Goal: Task Accomplishment & Management: Manage account settings

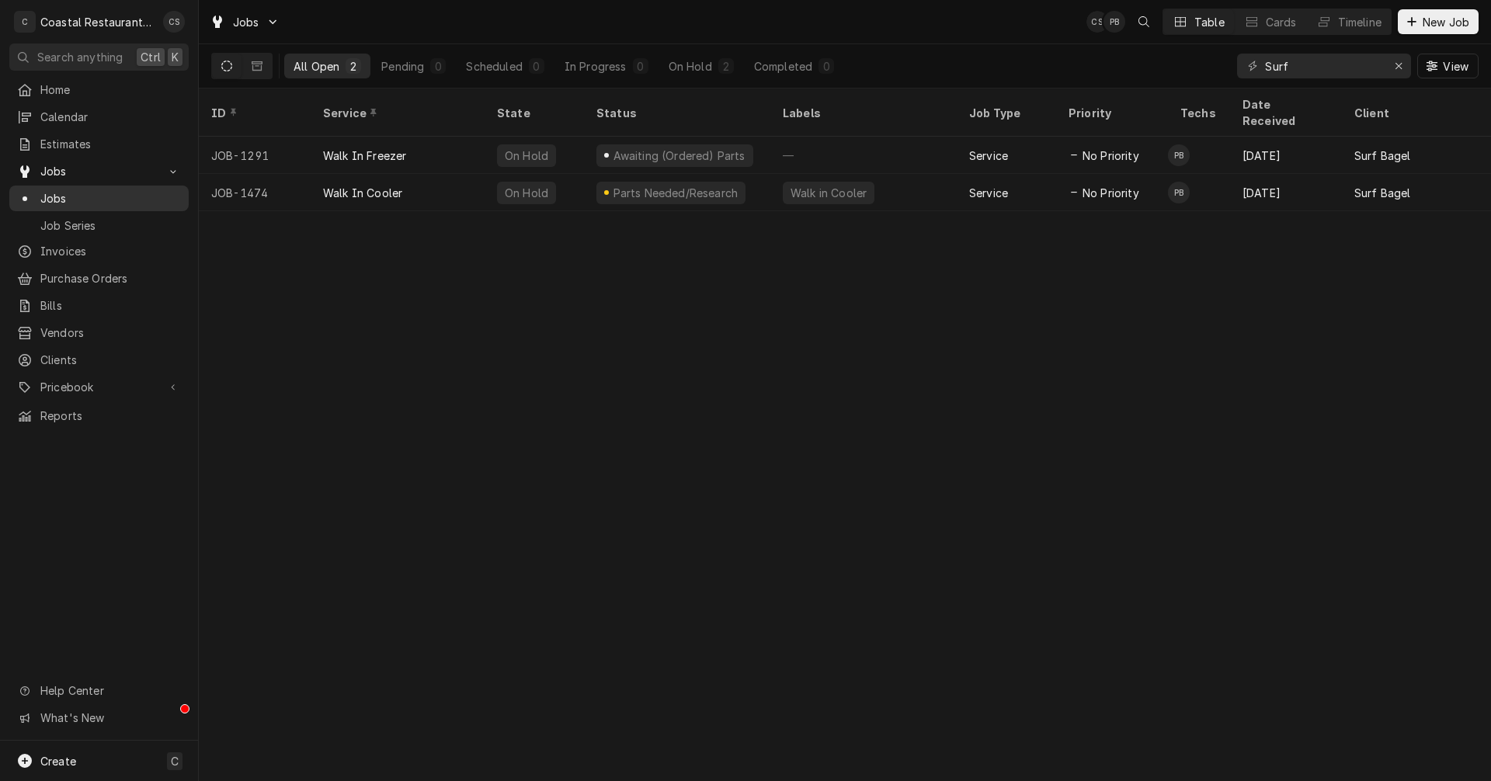
click at [53, 191] on span "Jobs" at bounding box center [110, 198] width 141 height 16
click at [1400, 65] on icon "Erase input" at bounding box center [1399, 66] width 9 height 11
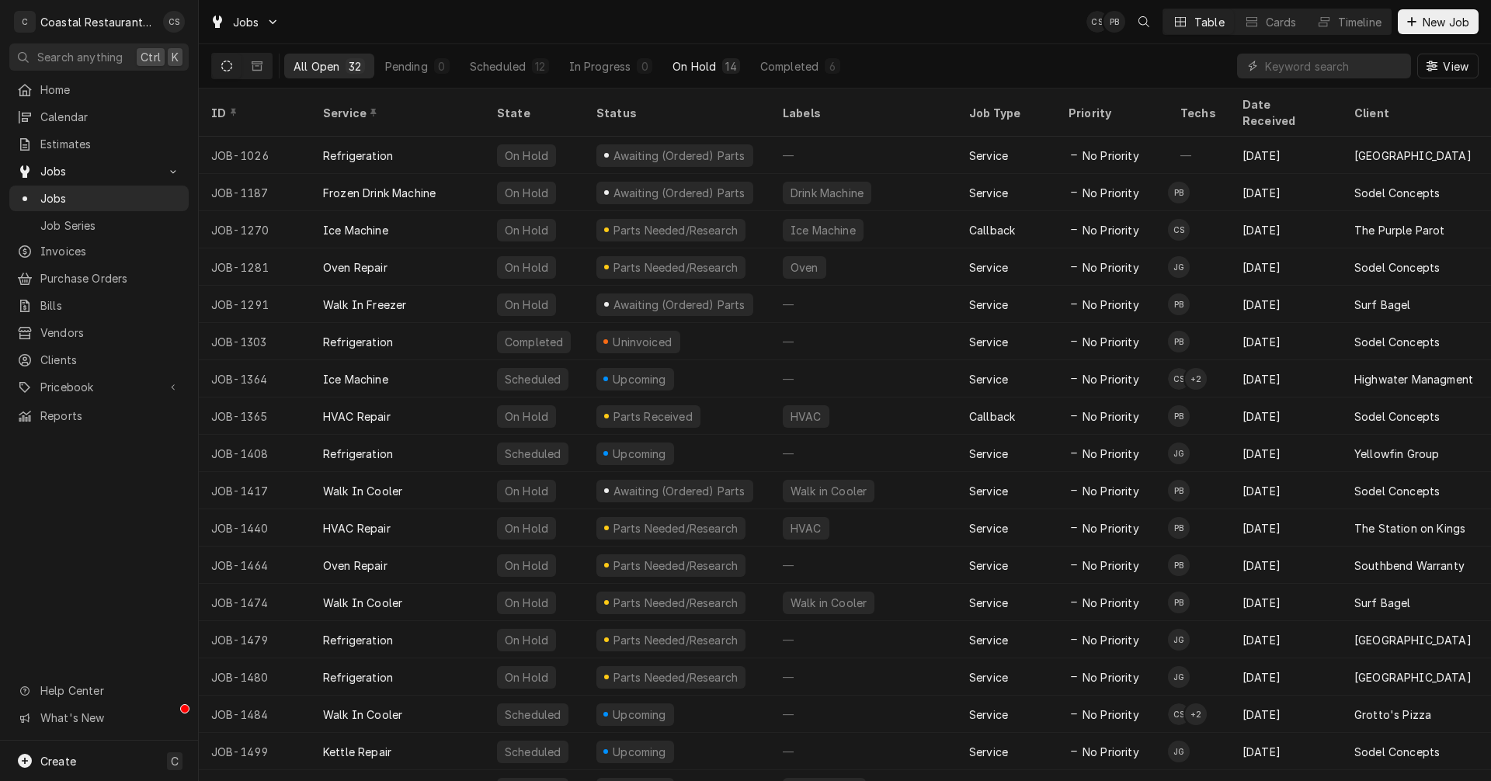
click at [691, 71] on div "On Hold" at bounding box center [694, 66] width 43 height 16
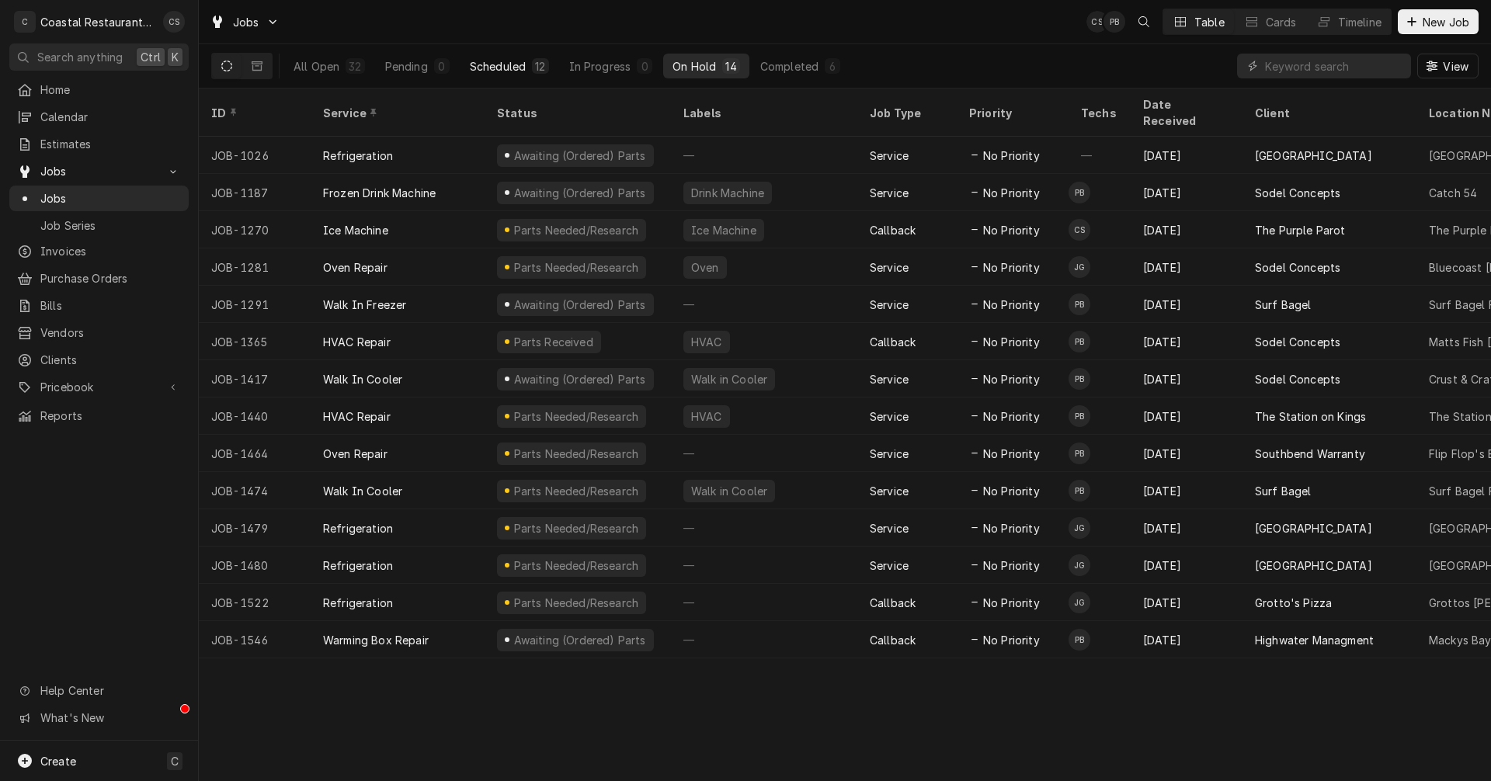
click at [537, 63] on div "12" at bounding box center [540, 66] width 10 height 16
